Goal: Information Seeking & Learning: Learn about a topic

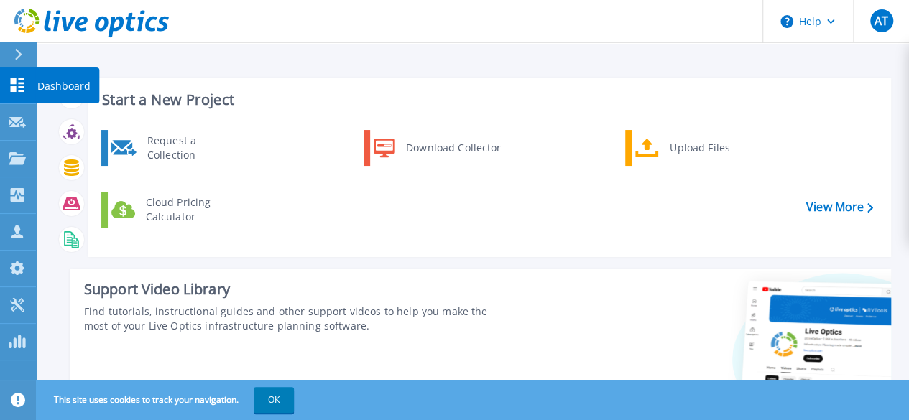
click at [18, 83] on icon at bounding box center [17, 85] width 17 height 14
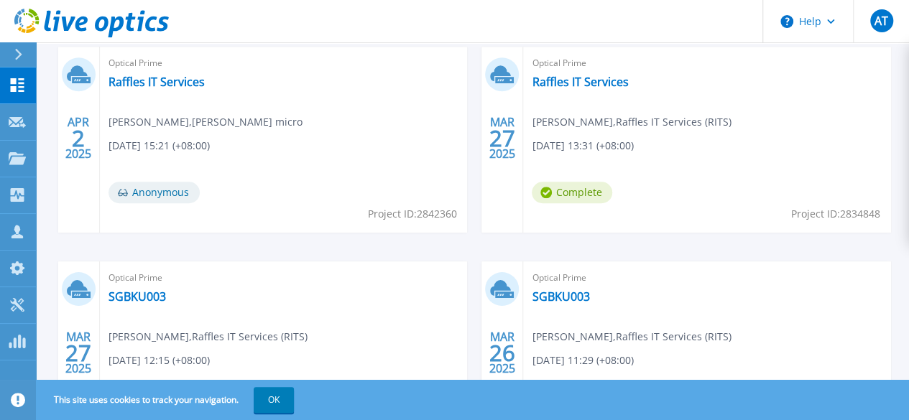
scroll to position [478, 0]
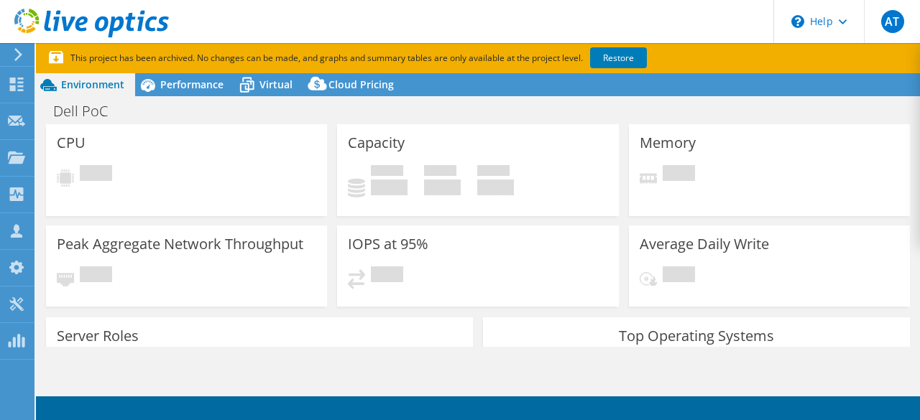
select select "USD"
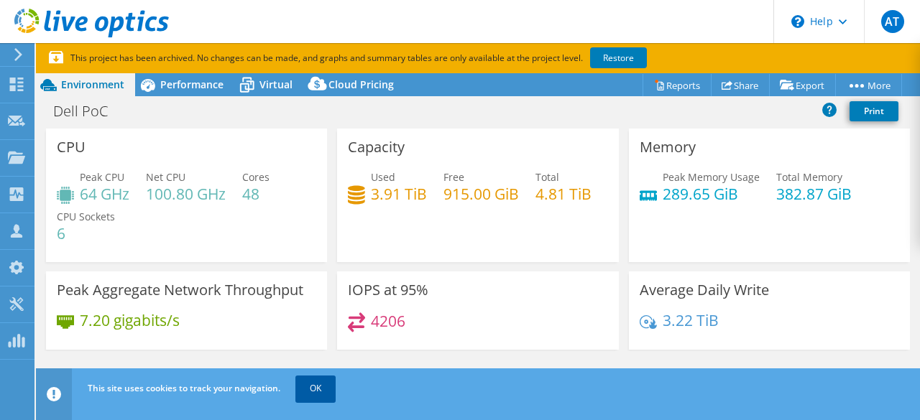
click at [329, 386] on link "OK" at bounding box center [315, 389] width 40 height 26
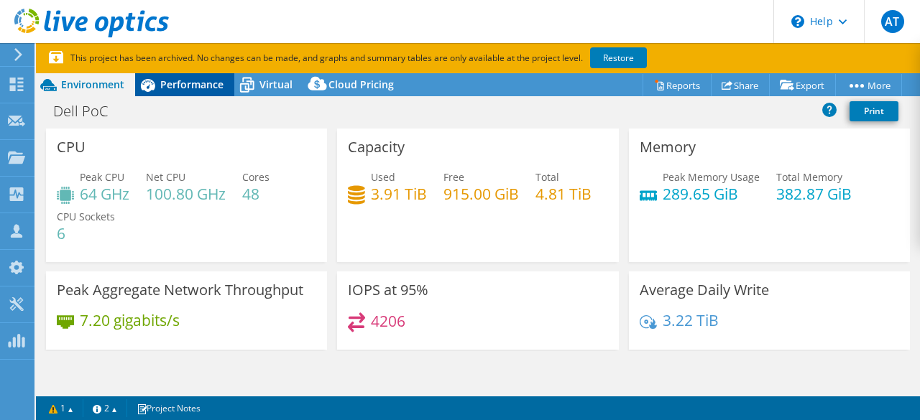
click at [213, 88] on span "Performance" at bounding box center [191, 85] width 63 height 14
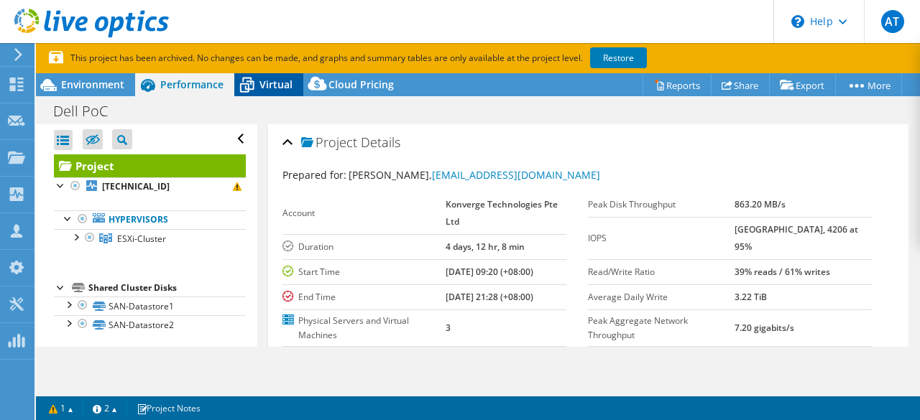
click at [274, 86] on span "Virtual" at bounding box center [275, 85] width 33 height 14
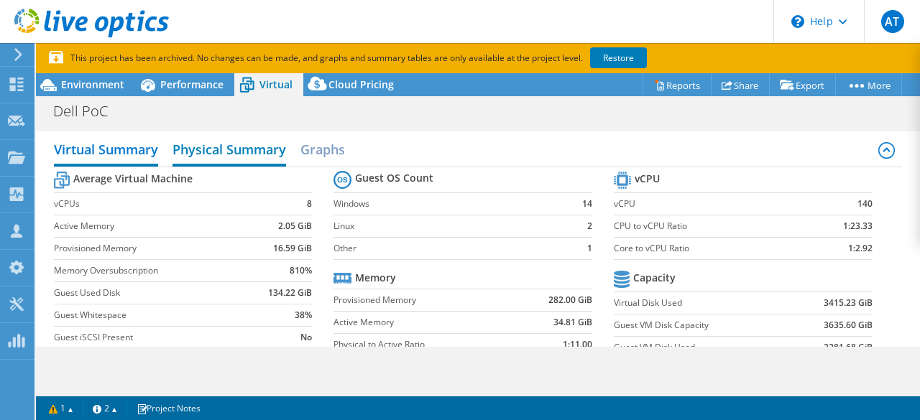
click at [244, 148] on h2 "Physical Summary" at bounding box center [229, 151] width 114 height 32
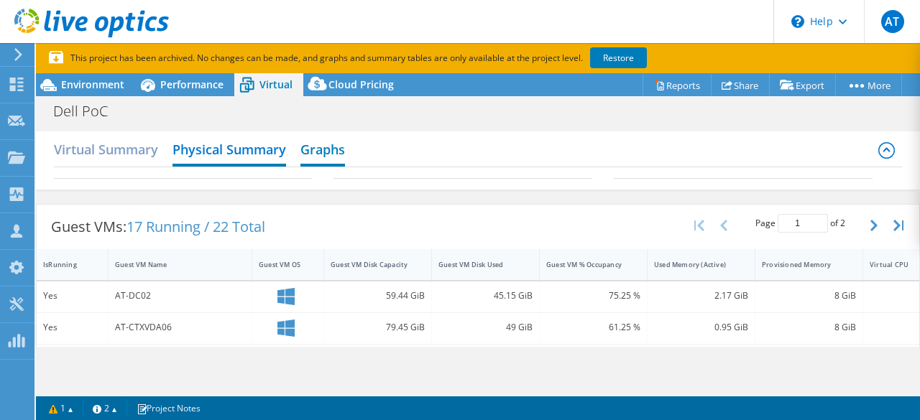
click at [328, 147] on h2 "Graphs" at bounding box center [322, 151] width 45 height 32
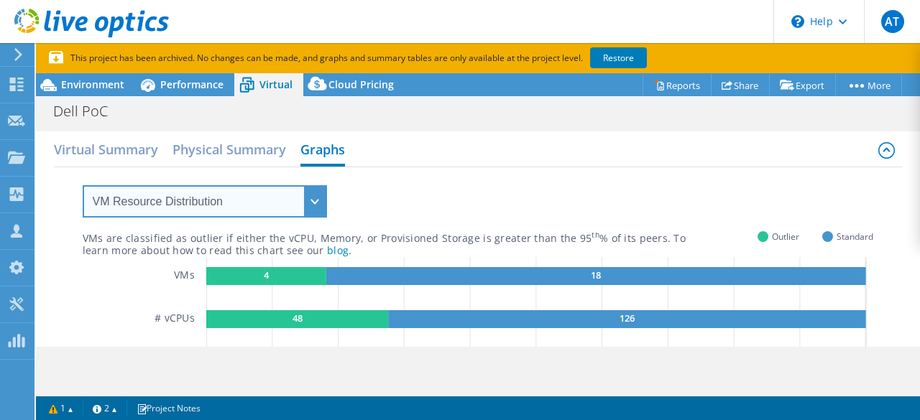
click at [310, 192] on select "VM Resource Distribution Provisioning Contrast Over Provisioning" at bounding box center [205, 201] width 244 height 32
select select "Over Provisioning"
click at [83, 185] on select "VM Resource Distribution Provisioning Contrast Over Provisioning" at bounding box center [205, 201] width 244 height 32
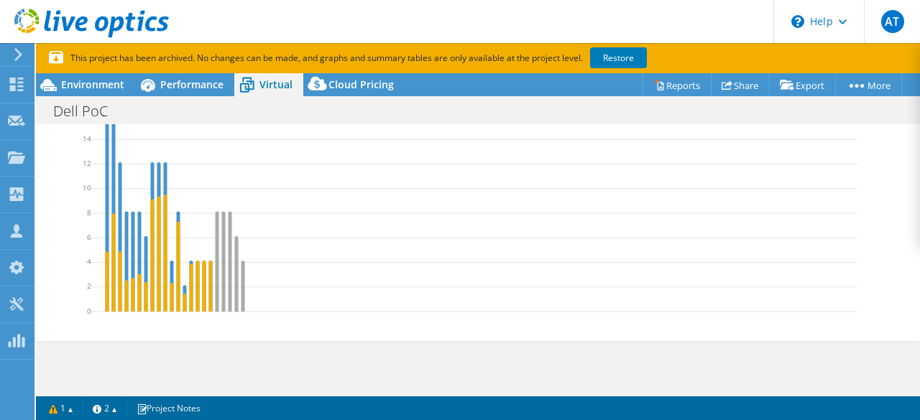
scroll to position [96, 0]
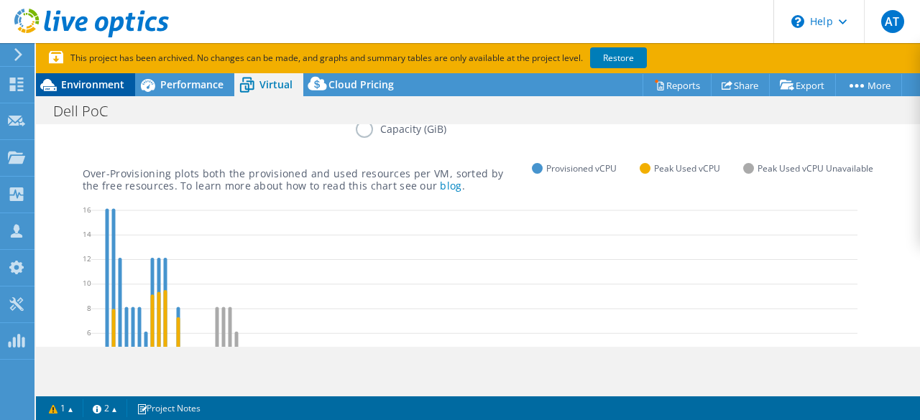
click at [89, 81] on span "Environment" at bounding box center [92, 85] width 63 height 14
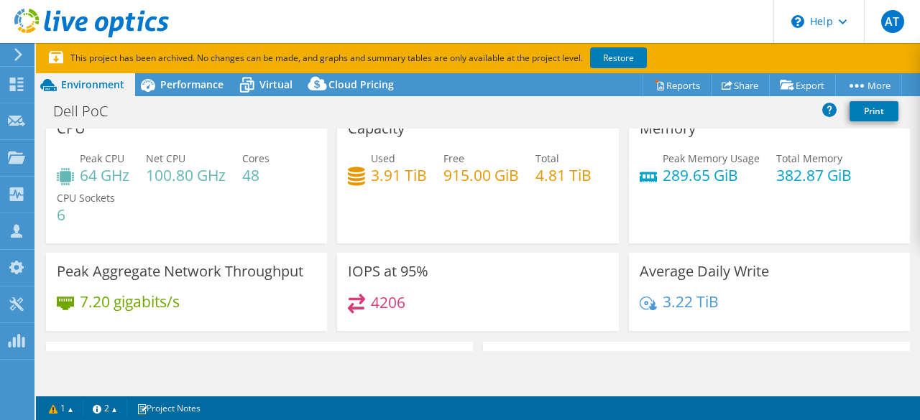
scroll to position [0, 0]
